Goal: Information Seeking & Learning: Learn about a topic

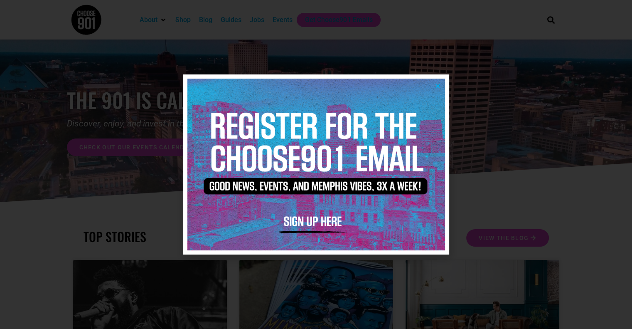
click at [439, 86] on icon "Close" at bounding box center [438, 86] width 6 height 6
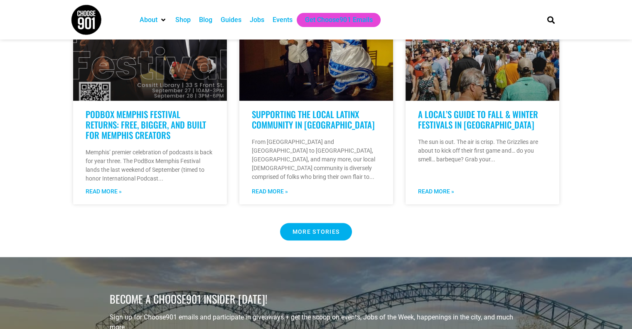
scroll to position [690, 0]
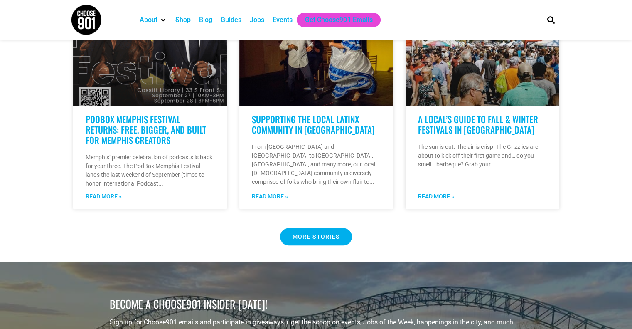
click at [310, 234] on span "MORE STORIES" at bounding box center [316, 237] width 47 height 6
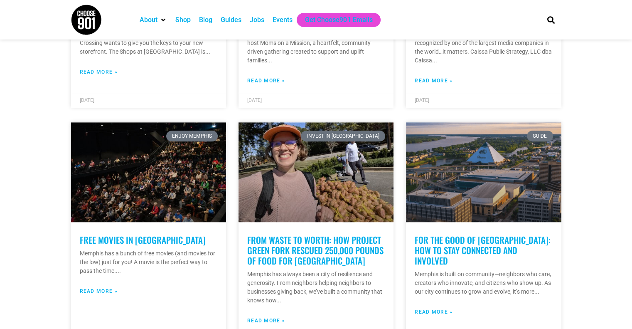
scroll to position [359, 0]
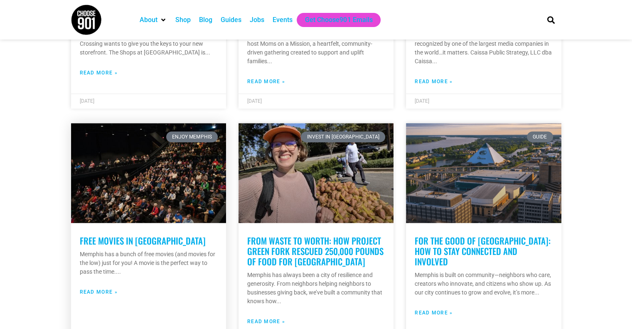
click at [130, 241] on link "Free Movies in Memphis" at bounding box center [143, 240] width 126 height 13
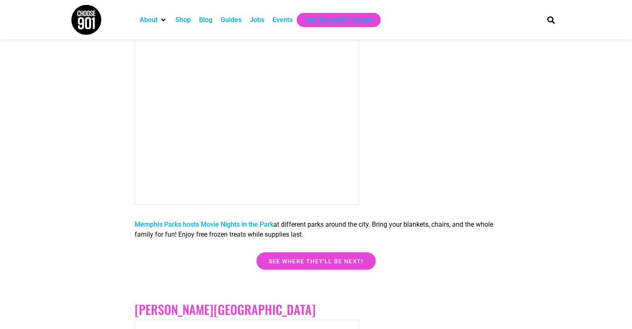
scroll to position [1446, 0]
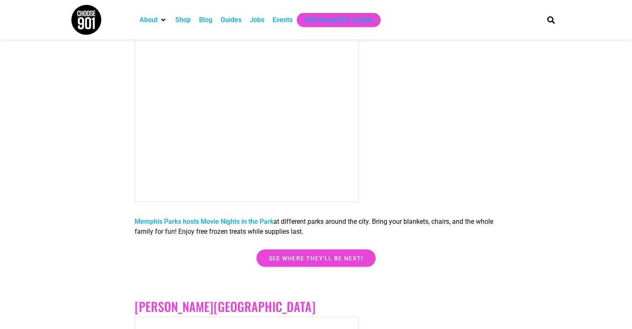
click at [171, 220] on link "Memphis Parks hosts Movie Nights in the Park" at bounding box center [204, 221] width 139 height 8
click at [281, 23] on div "Events" at bounding box center [283, 20] width 20 height 10
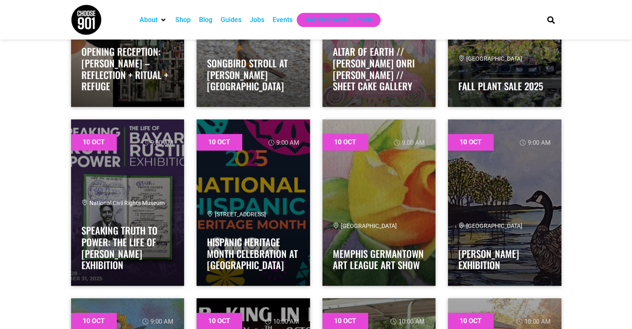
scroll to position [394, 0]
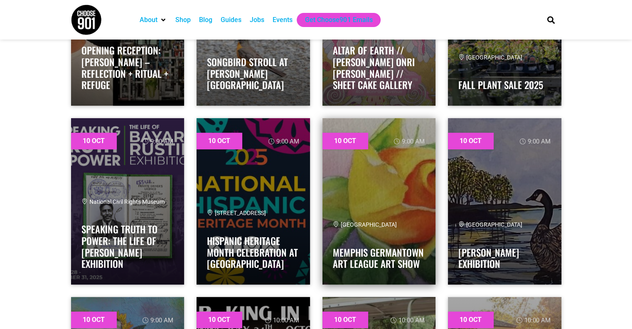
click at [390, 185] on link at bounding box center [379, 201] width 113 height 166
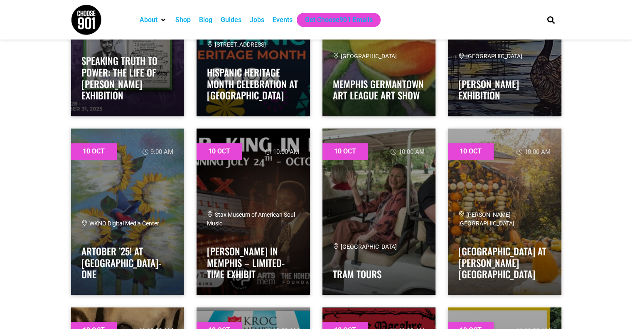
scroll to position [572, 0]
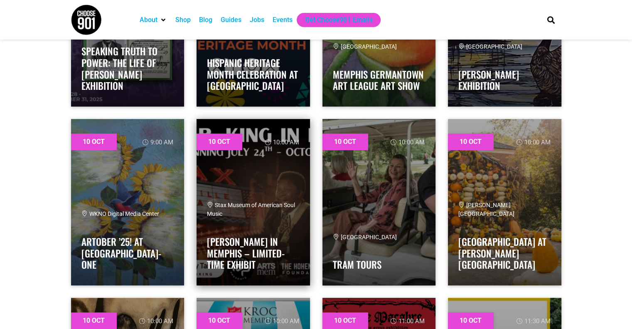
click at [248, 199] on link at bounding box center [253, 202] width 113 height 166
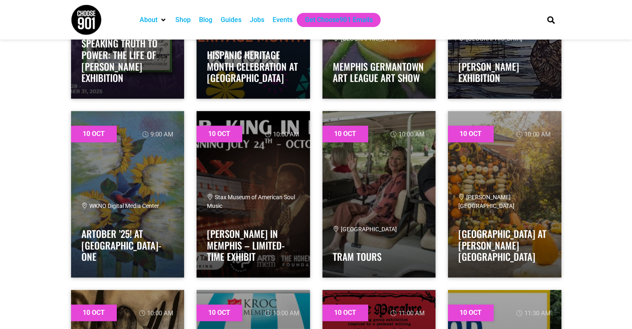
scroll to position [580, 0]
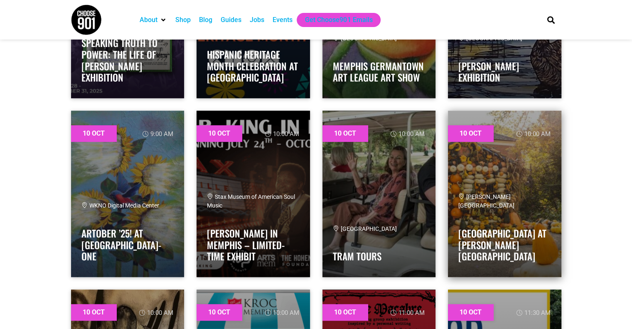
click at [504, 180] on link at bounding box center [504, 194] width 113 height 166
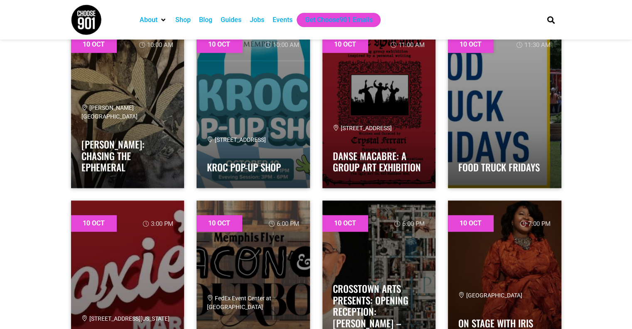
scroll to position [850, 0]
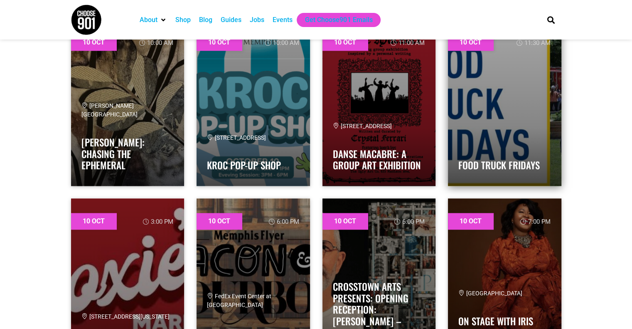
click at [494, 104] on link at bounding box center [504, 103] width 113 height 166
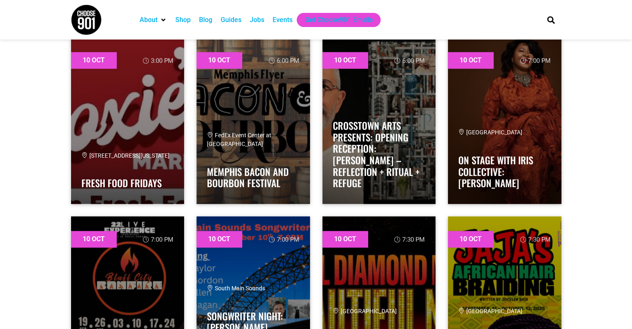
scroll to position [1011, 0]
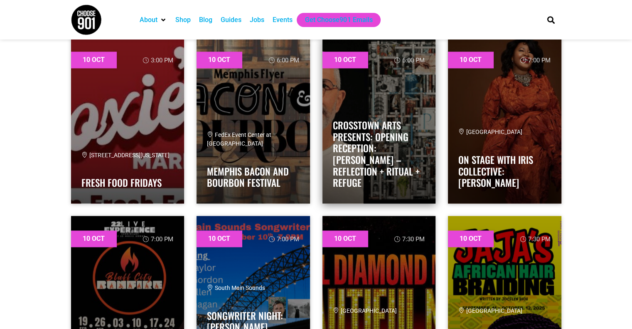
click at [401, 99] on link at bounding box center [379, 120] width 113 height 166
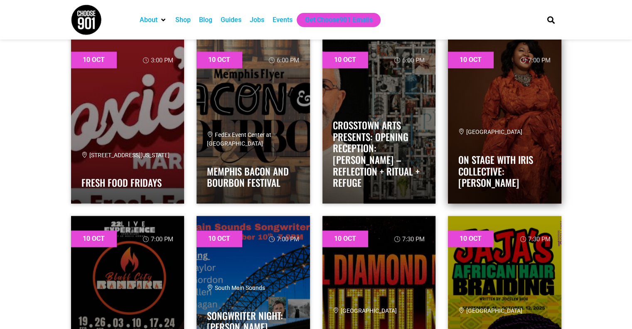
click at [521, 95] on link at bounding box center [504, 120] width 113 height 166
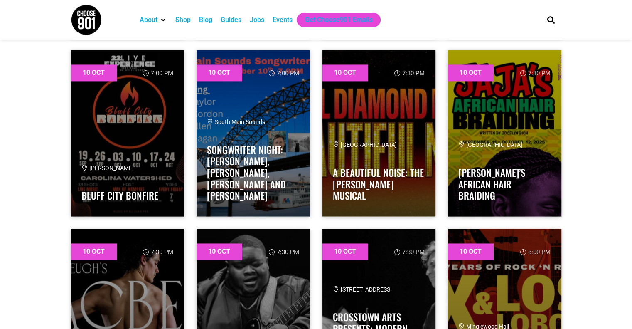
scroll to position [1275, 0]
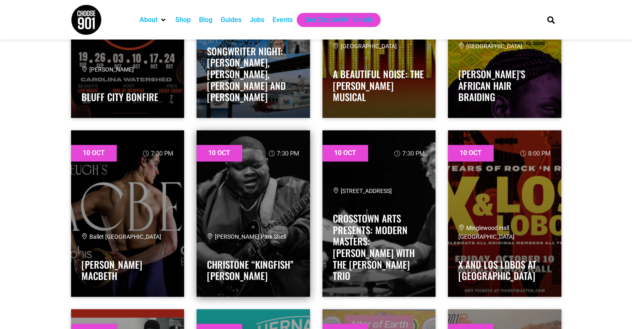
click at [265, 183] on link at bounding box center [253, 213] width 113 height 166
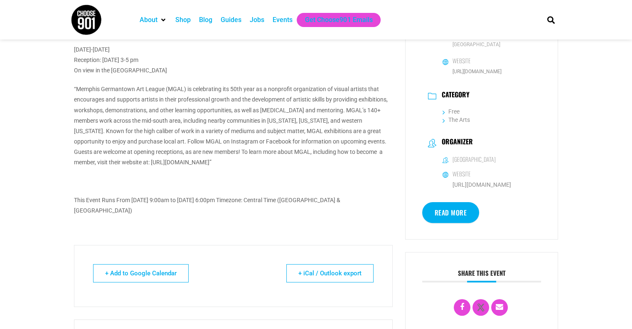
scroll to position [185, 0]
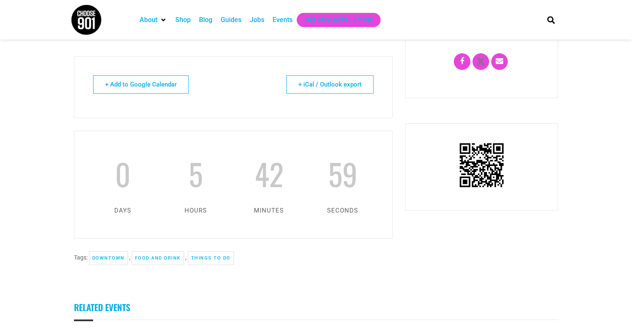
scroll to position [272, 0]
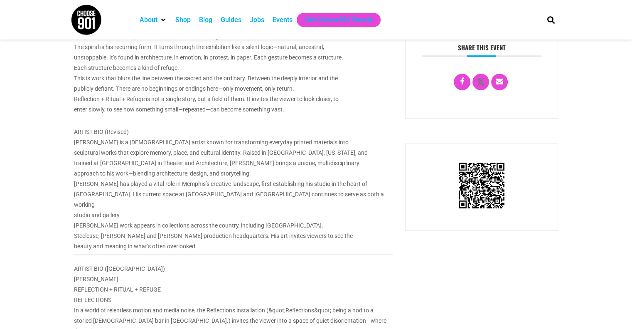
scroll to position [379, 0]
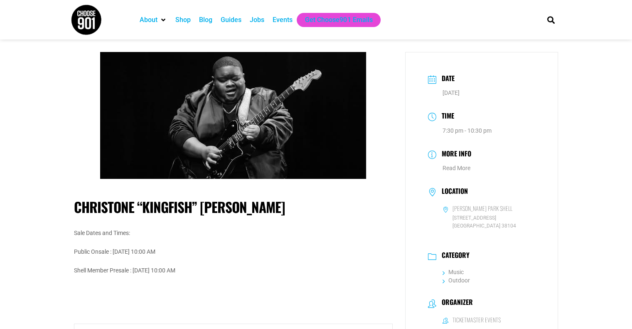
click at [465, 207] on h6 "[PERSON_NAME] Park Shell" at bounding box center [483, 208] width 60 height 7
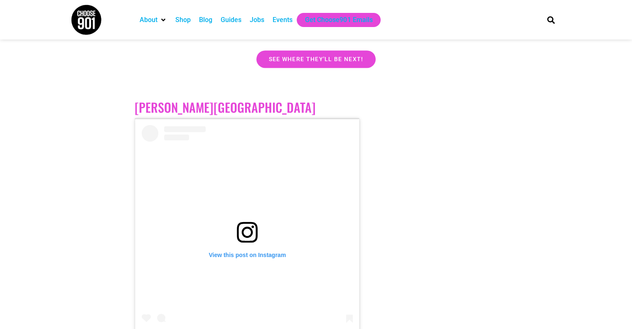
scroll to position [1446, 0]
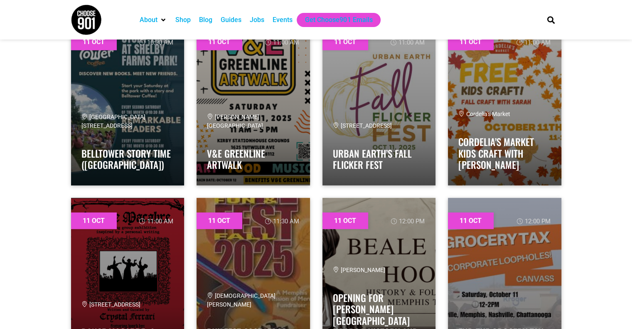
scroll to position [2460, 0]
